Goal: Task Accomplishment & Management: Use online tool/utility

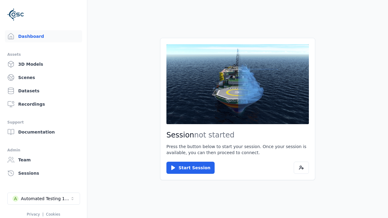
click at [43, 64] on link "3D Models" at bounding box center [43, 64] width 77 height 12
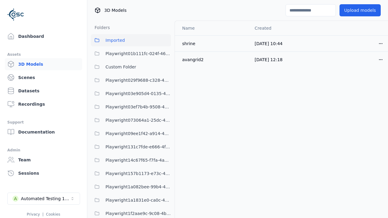
click at [380, 43] on html "Support Dashboard Assets 3D Models Scenes Datasets Recordings Support Documenta…" at bounding box center [194, 109] width 388 height 218
click at [367, 77] on div "Move" at bounding box center [367, 77] width 36 height 10
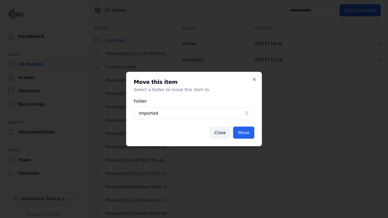
click at [194, 113] on span "Imported" at bounding box center [190, 113] width 103 height 6
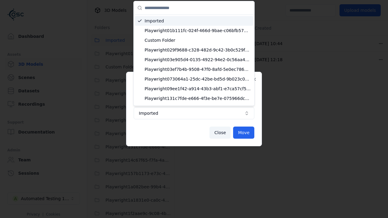
click at [197, 40] on span "Custom Folder" at bounding box center [197, 40] width 106 height 6
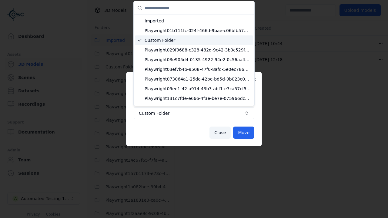
click at [243, 133] on button "Move" at bounding box center [243, 133] width 21 height 12
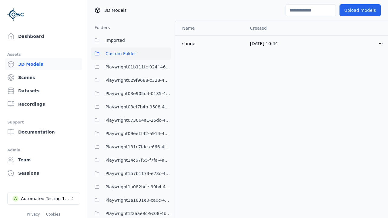
click at [380, 43] on html "Support Dashboard Assets 3D Models Scenes Datasets Recordings Support Documenta…" at bounding box center [194, 109] width 388 height 218
click at [367, 77] on div "Move" at bounding box center [367, 77] width 36 height 10
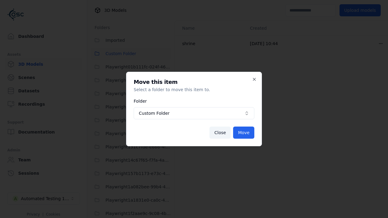
click at [194, 113] on span "Custom Folder" at bounding box center [190, 113] width 103 height 6
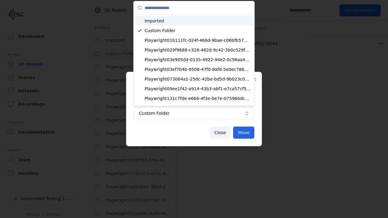
click at [194, 21] on span "Imported" at bounding box center [197, 21] width 106 height 6
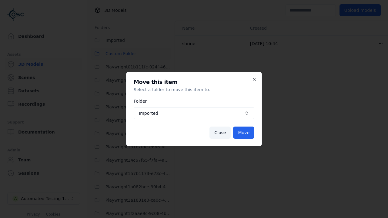
click at [243, 133] on button "Move" at bounding box center [243, 133] width 21 height 12
